Goal: Task Accomplishment & Management: Manage account settings

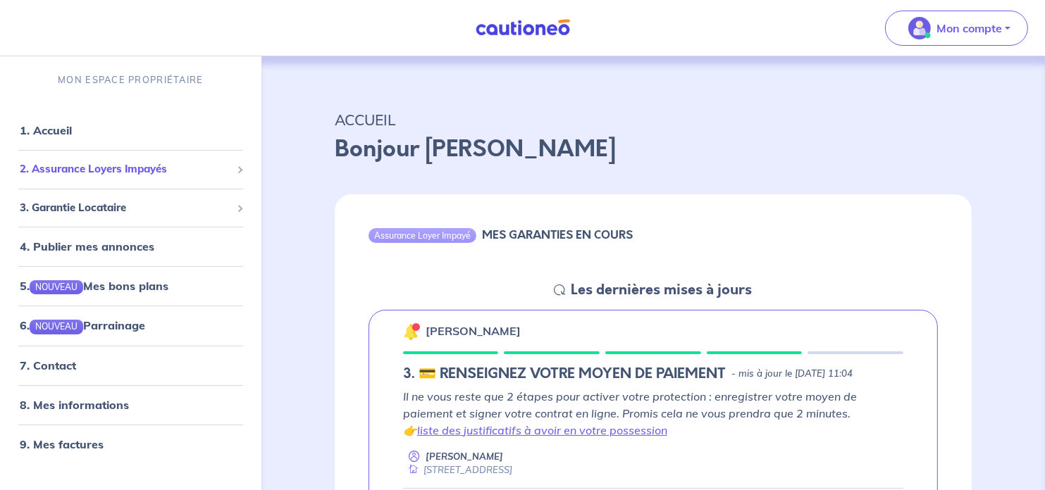
click at [93, 171] on span "2. Assurance Loyers Impayés" at bounding box center [125, 169] width 211 height 16
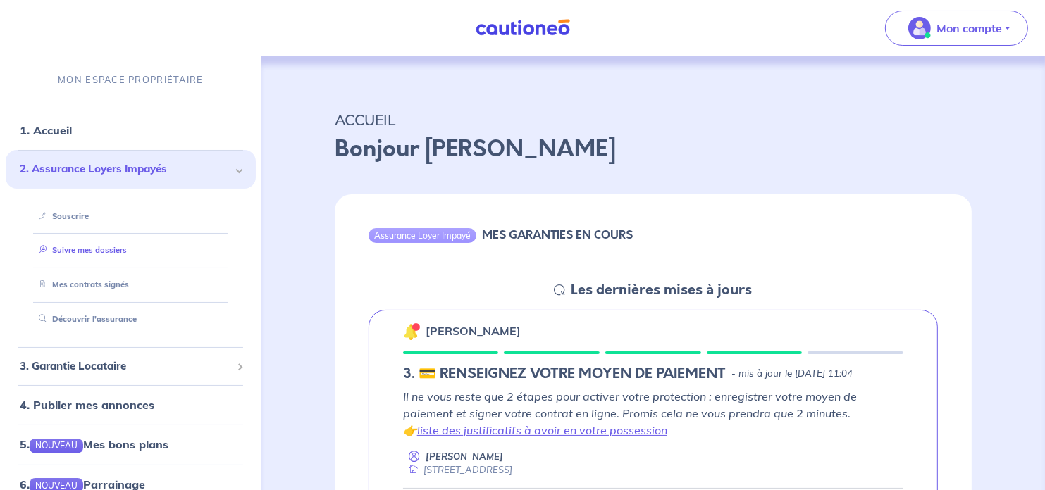
click at [106, 248] on link "Suivre mes dossiers" at bounding box center [80, 250] width 94 height 10
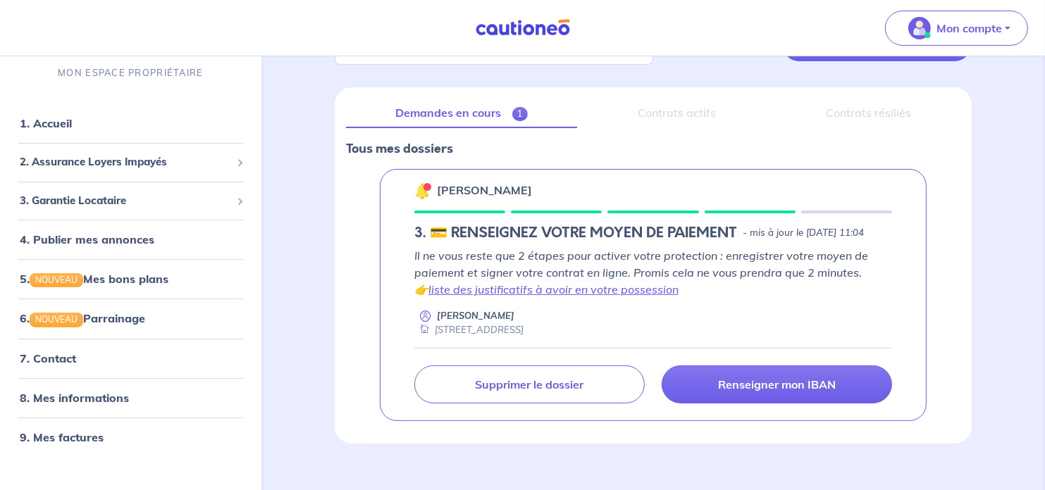
scroll to position [177, 0]
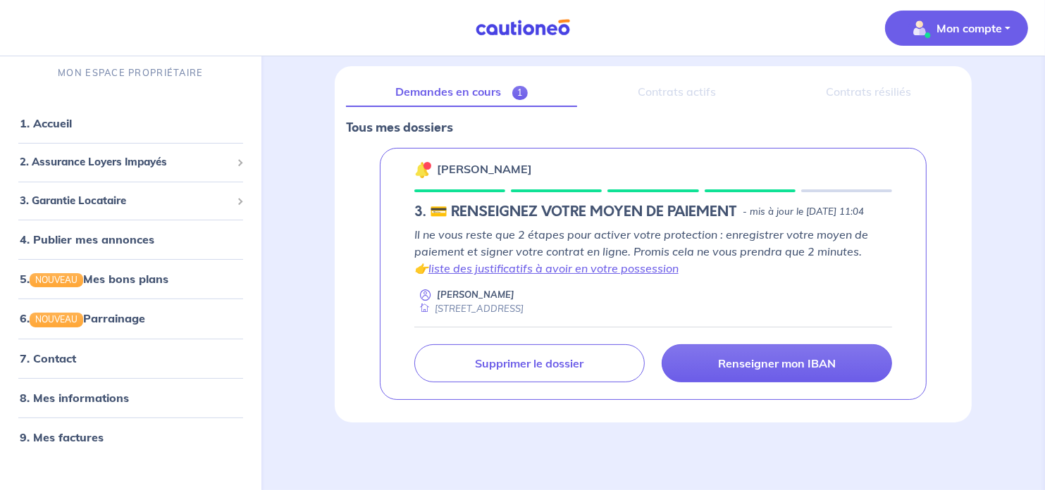
click at [947, 27] on p "Mon compte" at bounding box center [970, 28] width 66 height 17
click at [926, 121] on link "Me déconnecter" at bounding box center [942, 121] width 113 height 23
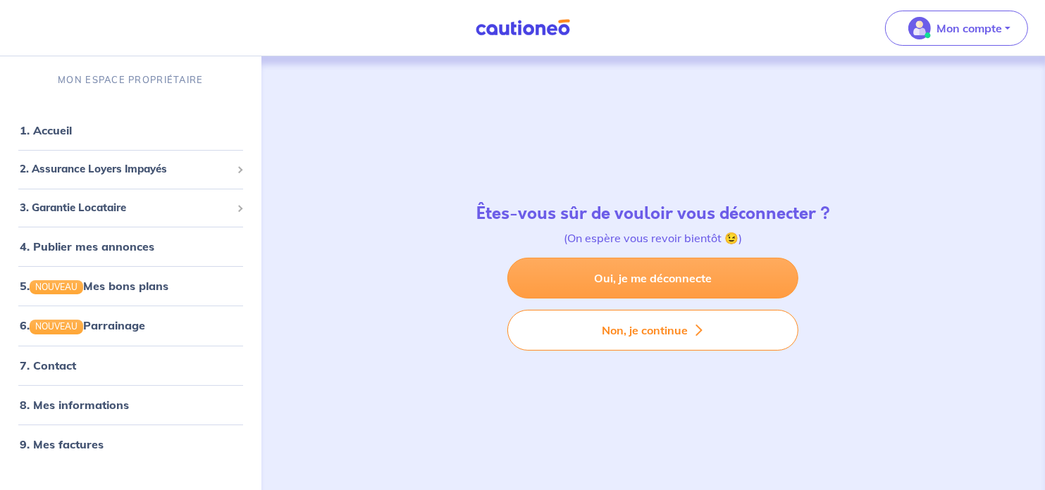
click at [652, 278] on link "Oui, je me déconnecte" at bounding box center [652, 278] width 291 height 41
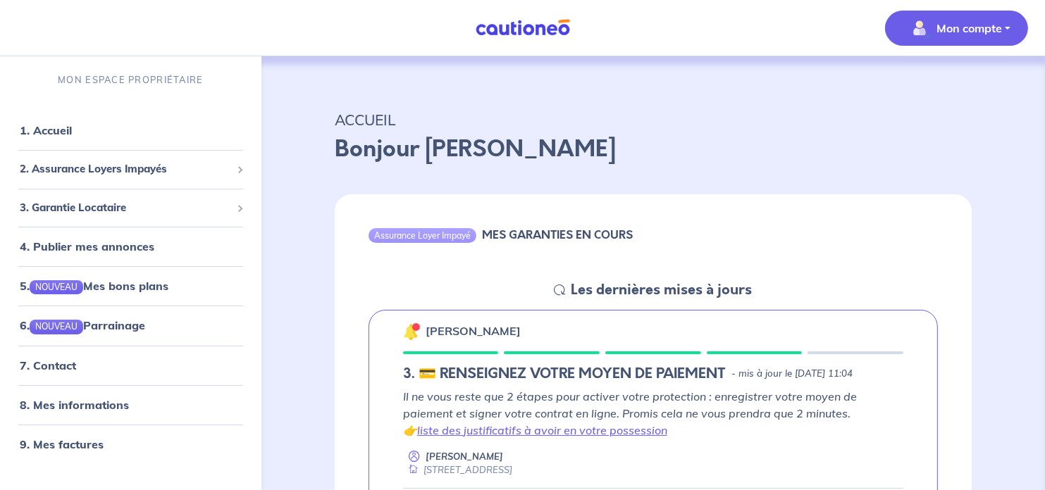
click at [949, 25] on p "Mon compte" at bounding box center [970, 28] width 66 height 17
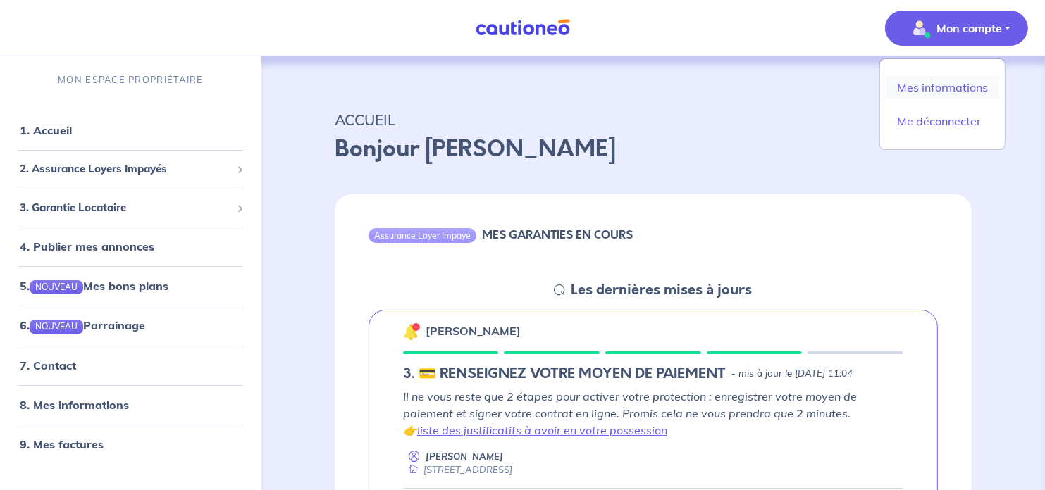
click at [933, 85] on link "Mes informations" at bounding box center [942, 87] width 113 height 23
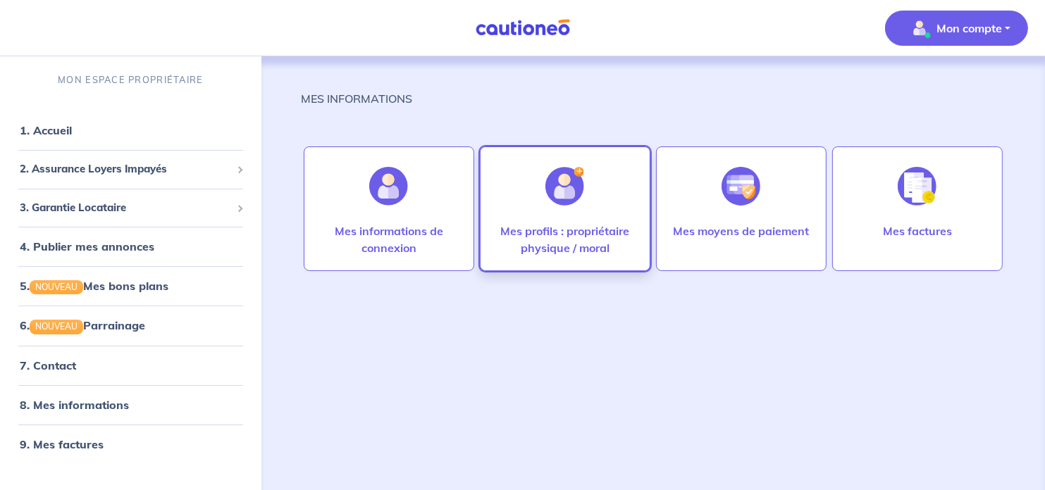
click at [538, 230] on p "Mes profils : propriétaire physique / moral" at bounding box center [565, 240] width 141 height 34
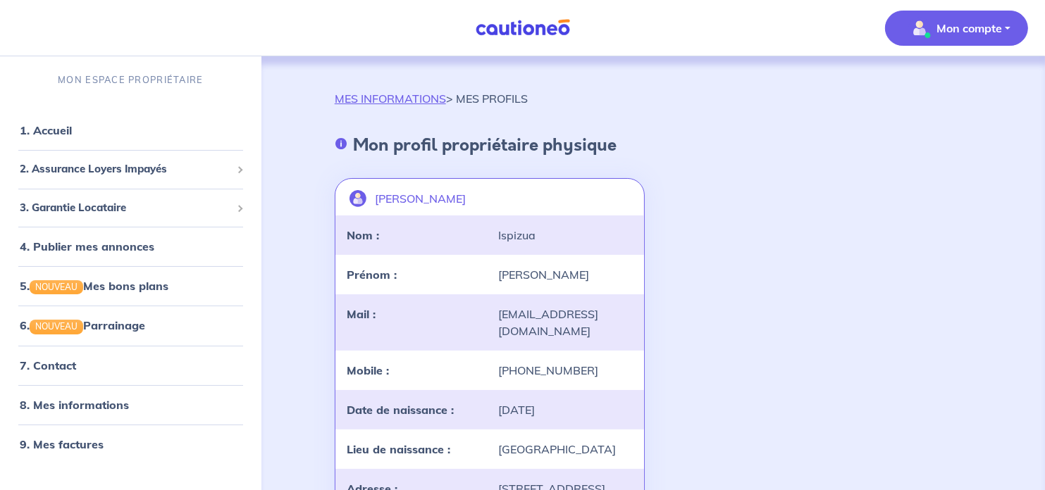
click at [957, 28] on p "Mon compte" at bounding box center [970, 28] width 66 height 17
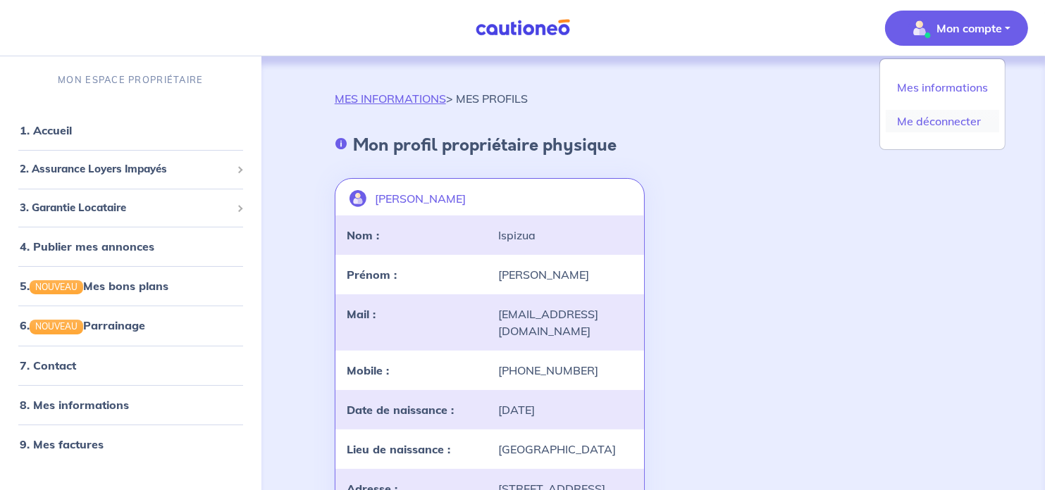
click at [918, 123] on link "Me déconnecter" at bounding box center [942, 121] width 113 height 23
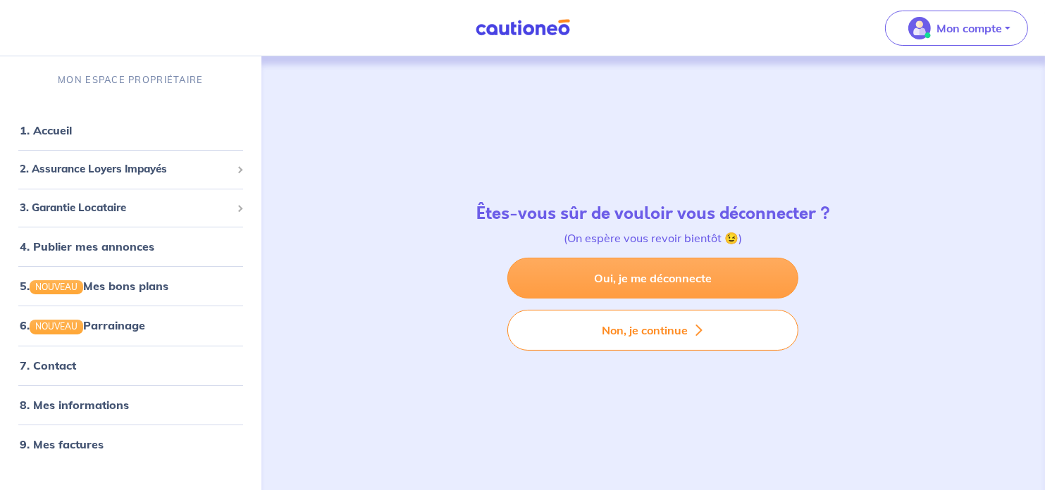
click at [651, 285] on link "Oui, je me déconnecte" at bounding box center [652, 278] width 291 height 41
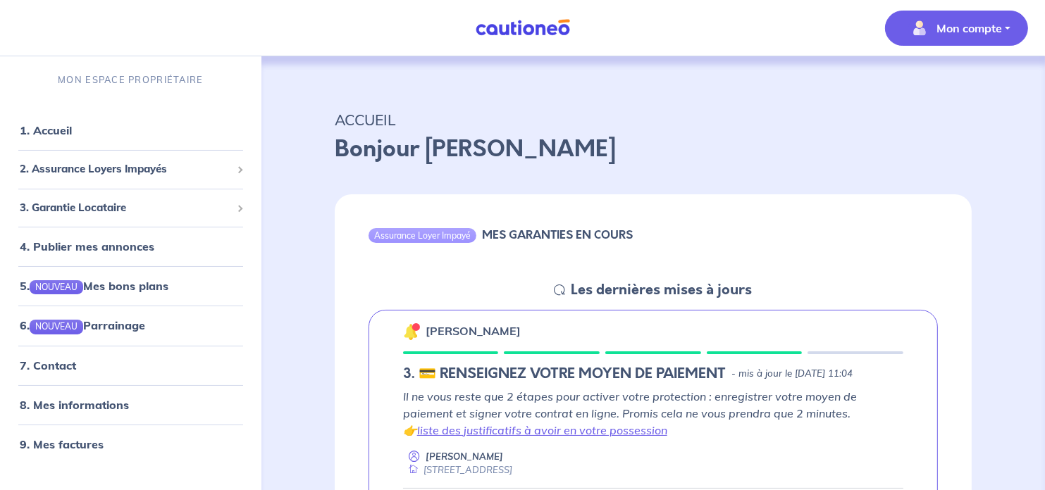
click at [971, 32] on p "Mon compte" at bounding box center [970, 28] width 66 height 17
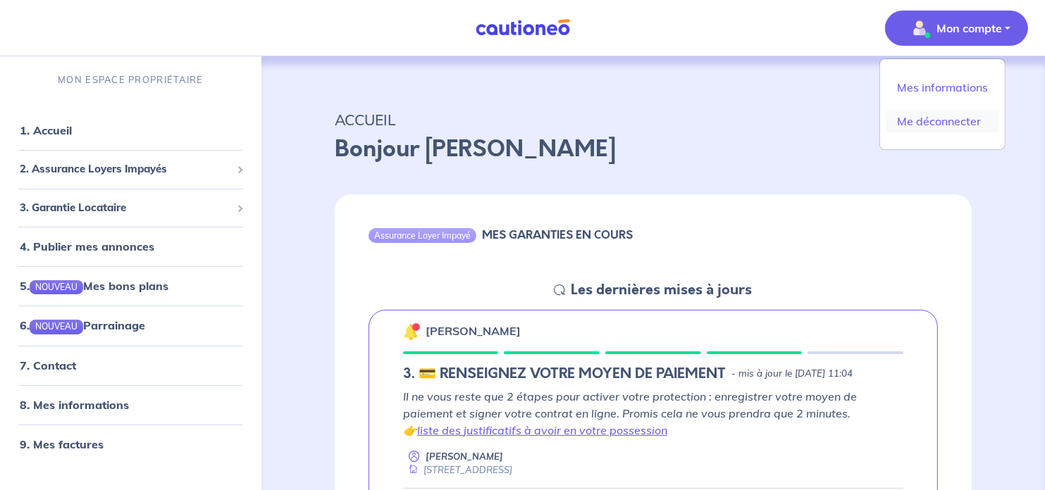
click at [934, 123] on link "Me déconnecter" at bounding box center [942, 121] width 113 height 23
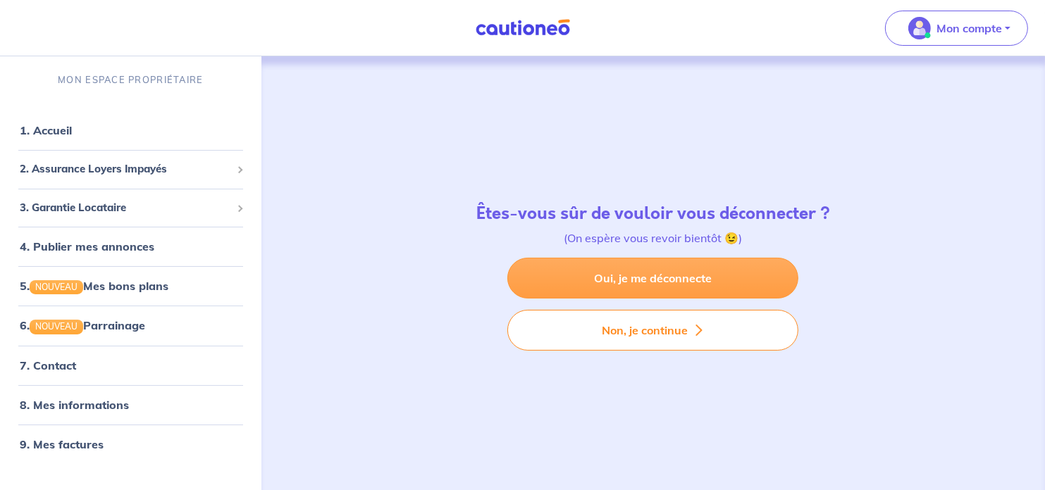
click at [717, 277] on link "Oui, je me déconnecte" at bounding box center [652, 278] width 291 height 41
